Goal: Transaction & Acquisition: Purchase product/service

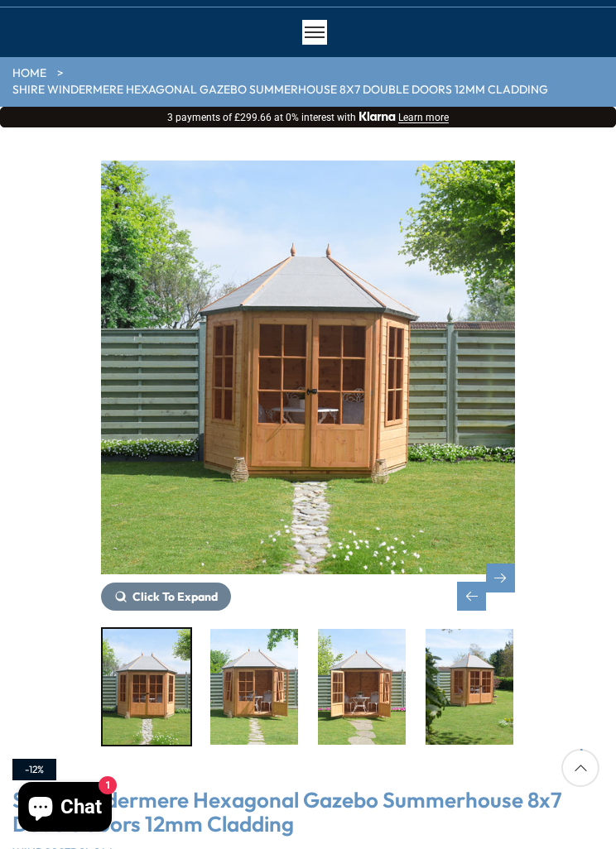
scroll to position [86, 0]
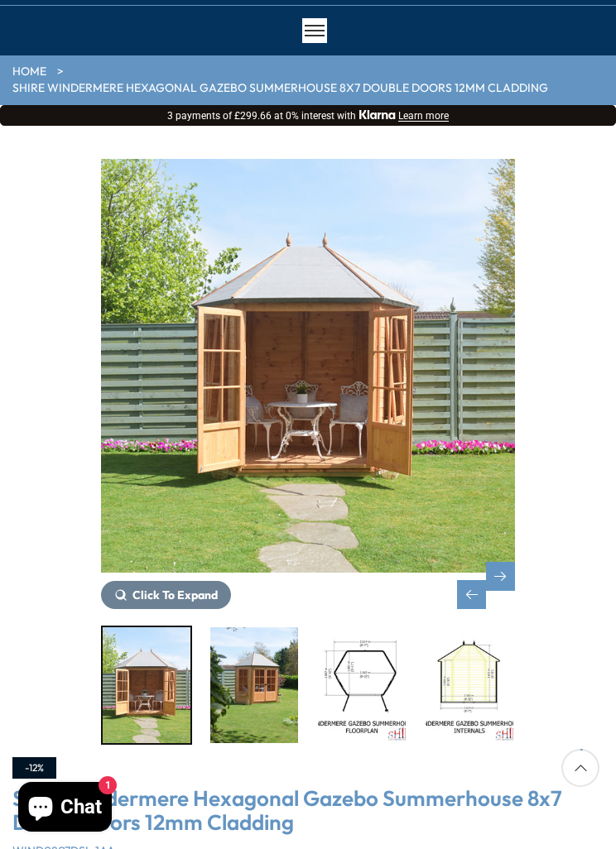
click at [380, 679] on img "5 / 14" at bounding box center [362, 685] width 88 height 116
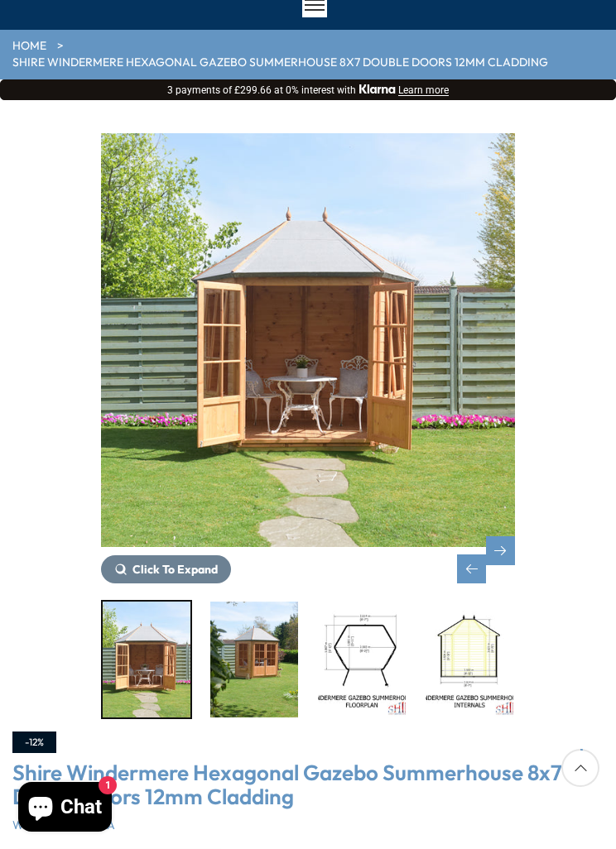
scroll to position [0, 0]
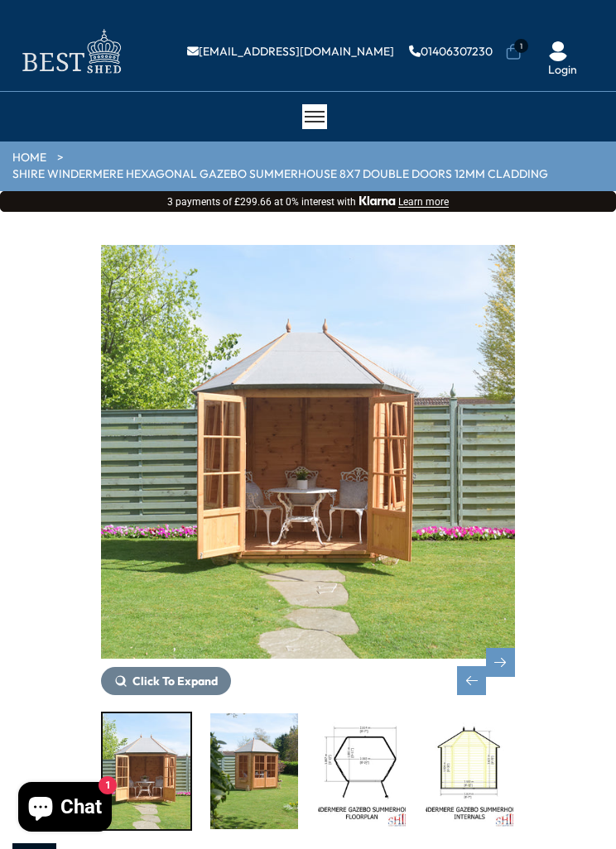
click at [521, 53] on icon at bounding box center [513, 52] width 14 height 16
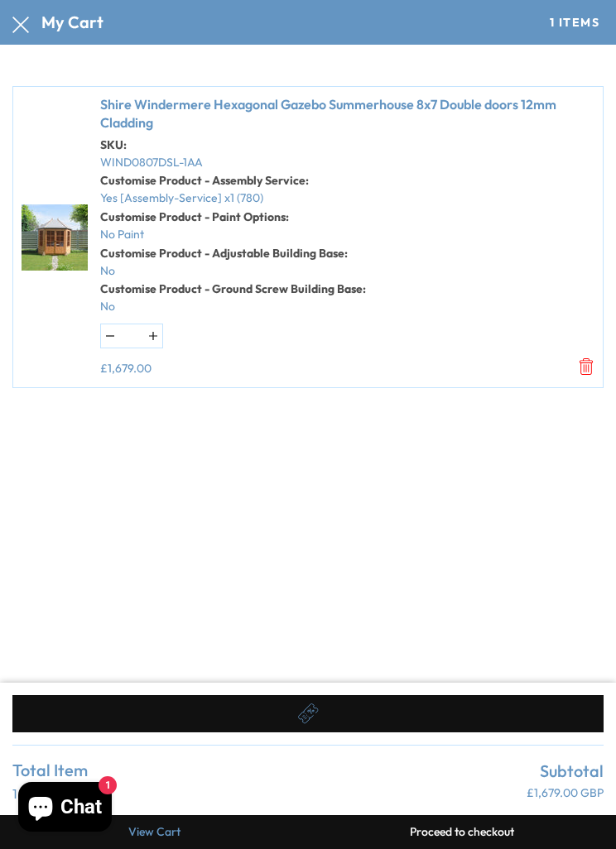
click at [317, 252] on strong "Customise Product - Adjustable Building Base:" at bounding box center [223, 253] width 247 height 15
click at [42, 31] on h4 "My Cart" at bounding box center [72, 22] width 62 height 18
click at [26, 30] on icon at bounding box center [20, 25] width 17 height 17
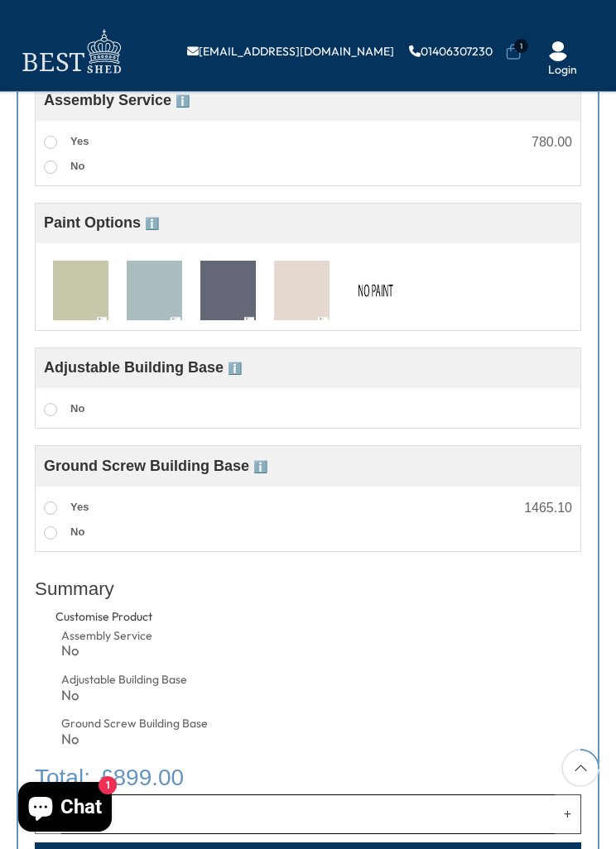
scroll to position [1168, 0]
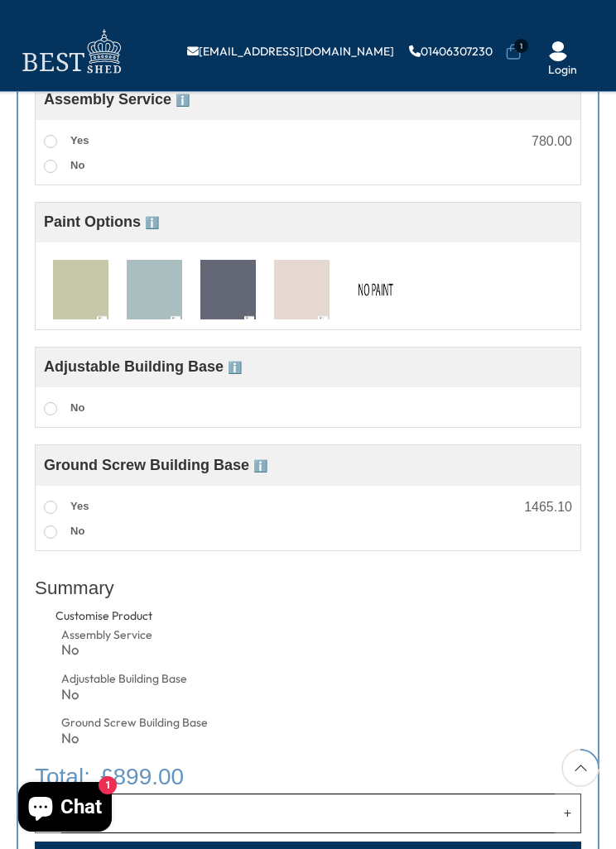
click at [242, 356] on div "Adjustable Building Base ℹ️" at bounding box center [143, 367] width 198 height 23
click at [242, 361] on span "ℹ️" at bounding box center [235, 367] width 14 height 13
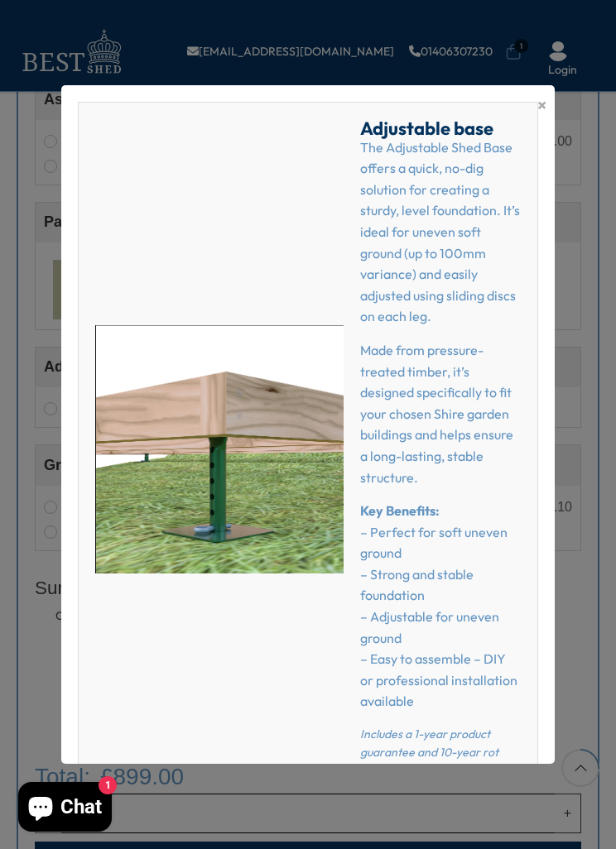
click at [542, 111] on span "×" at bounding box center [541, 105] width 9 height 23
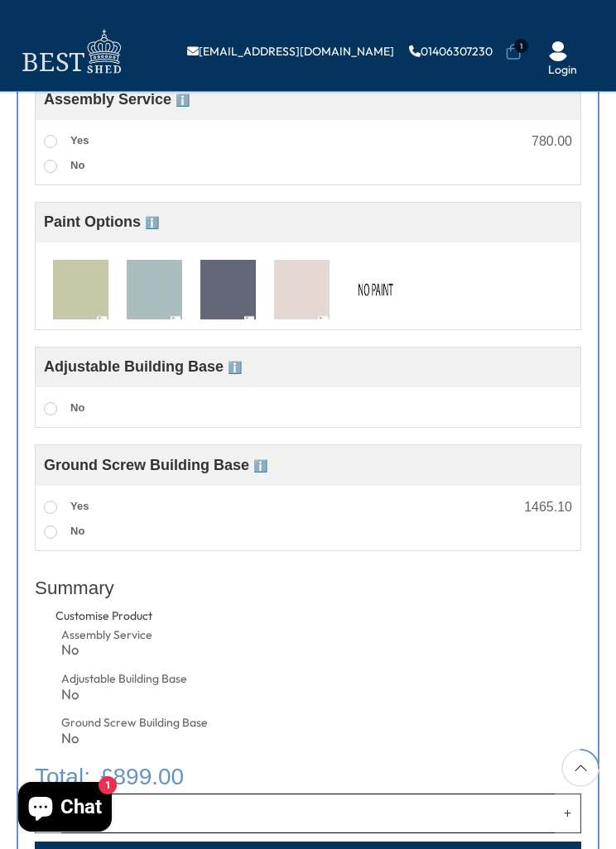
click at [242, 361] on span "ℹ️" at bounding box center [235, 367] width 14 height 13
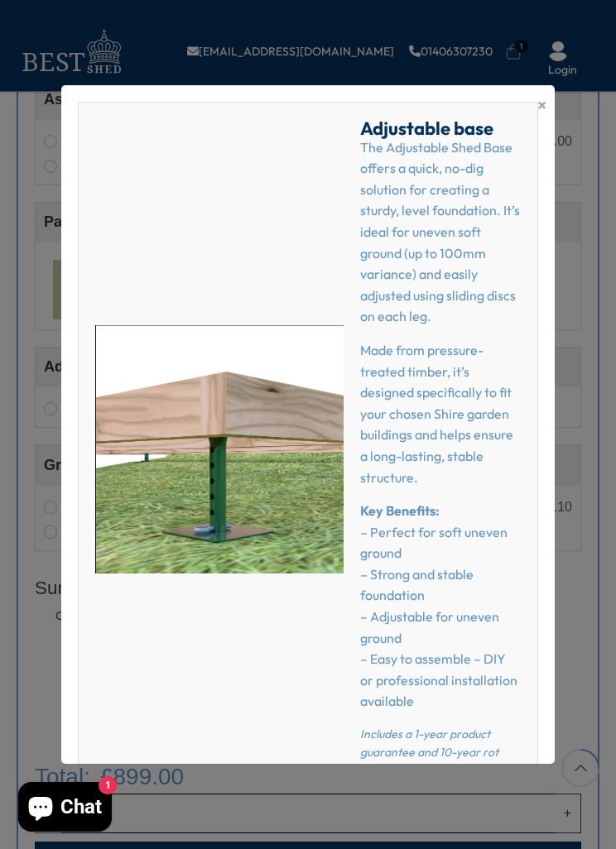
click at [541, 112] on span "×" at bounding box center [541, 105] width 9 height 23
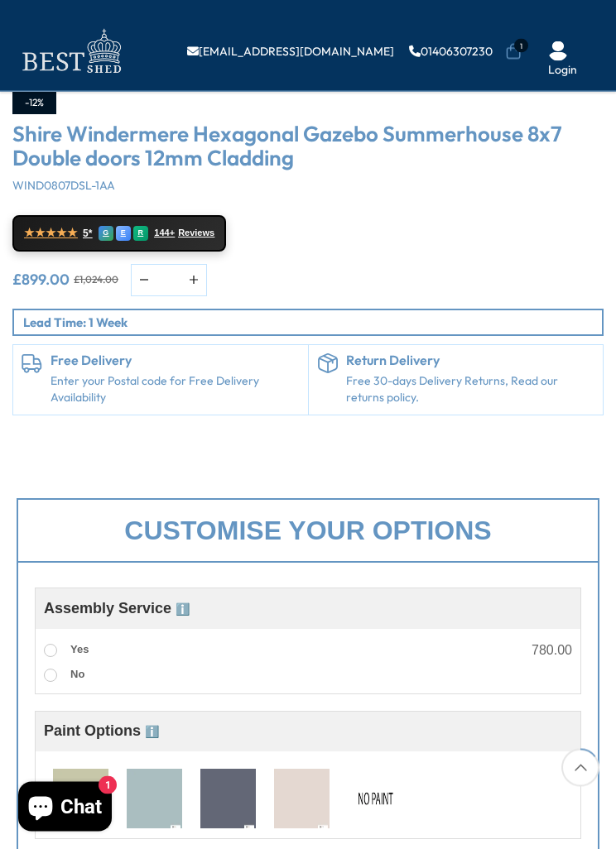
scroll to position [657, 0]
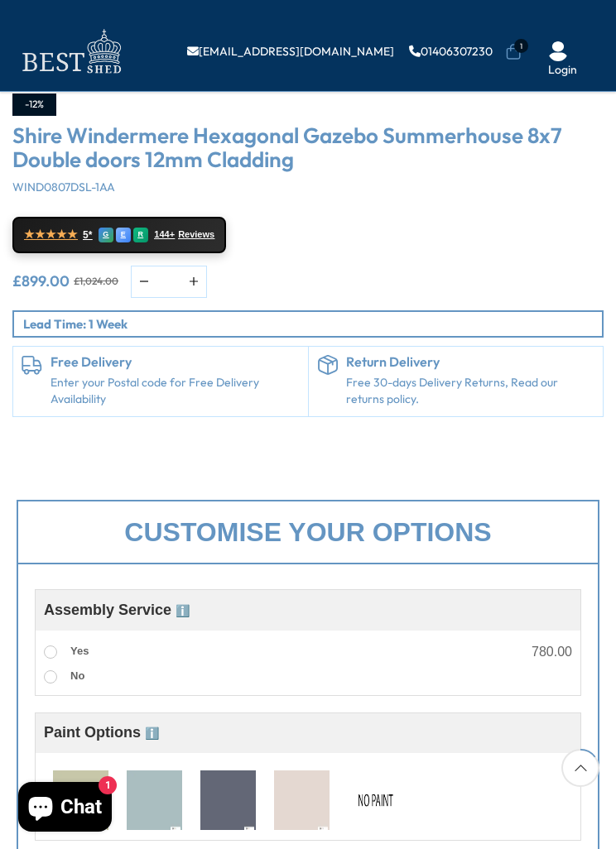
click at [517, 44] on span "1" at bounding box center [521, 46] width 14 height 14
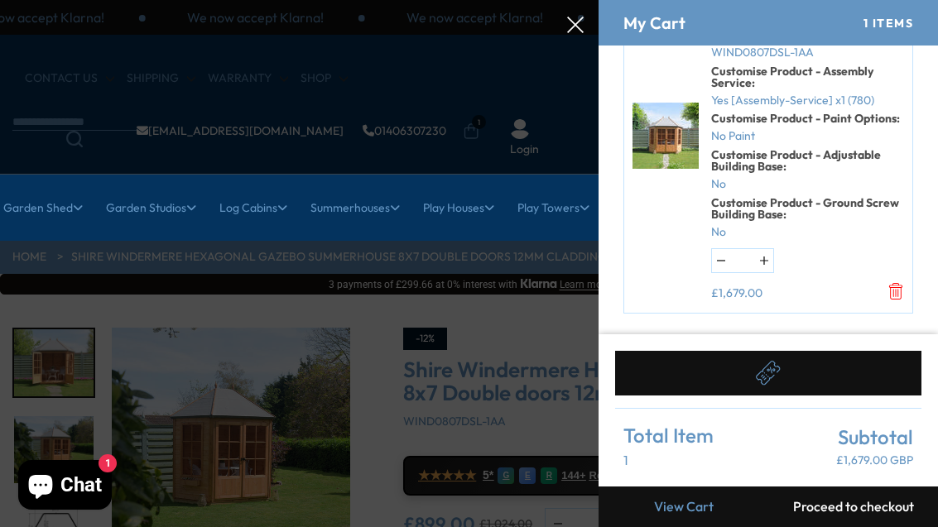
scroll to position [128, 0]
click at [615, 505] on button "Proceed to checkout" at bounding box center [853, 507] width 170 height 41
click at [595, 0] on div at bounding box center [469, 0] width 938 height 0
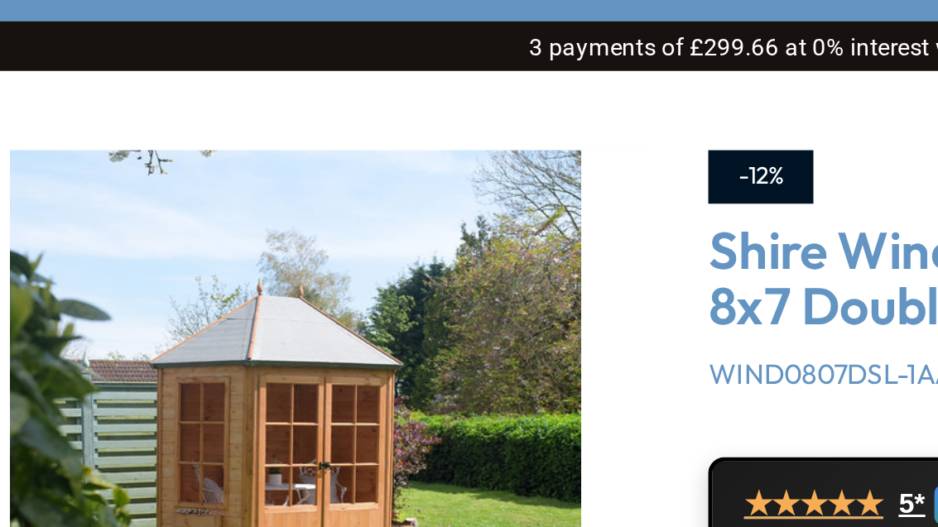
scroll to position [265, 0]
